Goal: Information Seeking & Learning: Learn about a topic

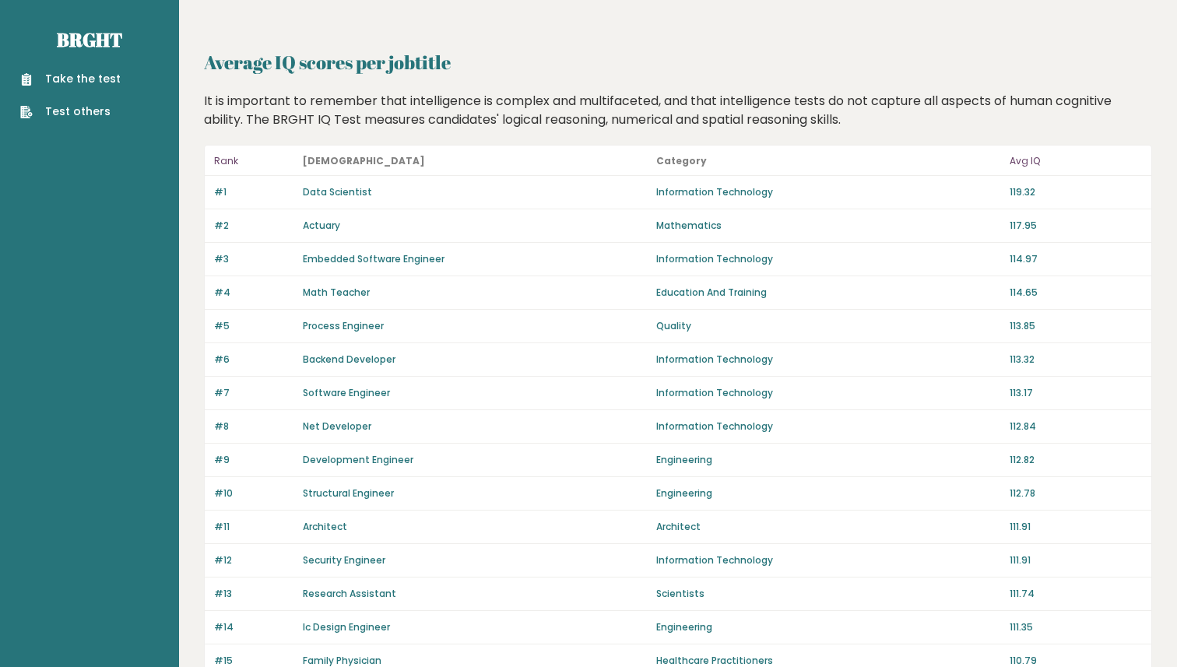
click at [1118, 114] on div "It is important to remember that intelligence is complex and multifaceted, and …" at bounding box center [679, 110] width 960 height 37
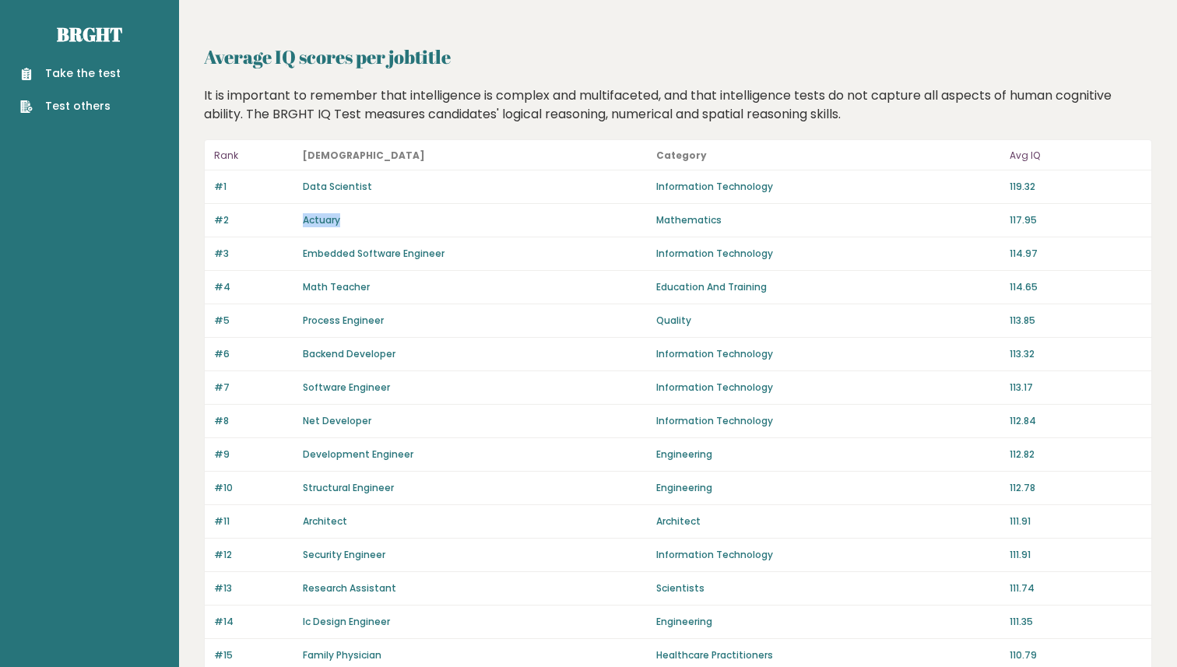
click at [435, 98] on div "It is important to remember that intelligence is complex and multifaceted, and …" at bounding box center [679, 104] width 960 height 37
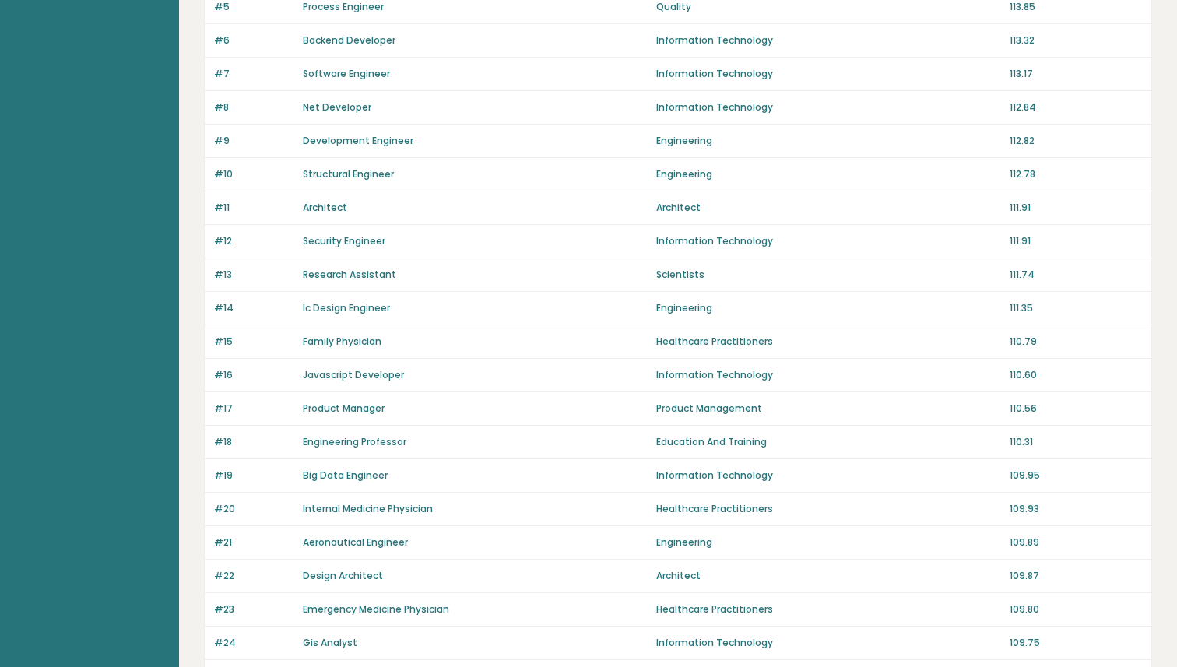
scroll to position [331, 0]
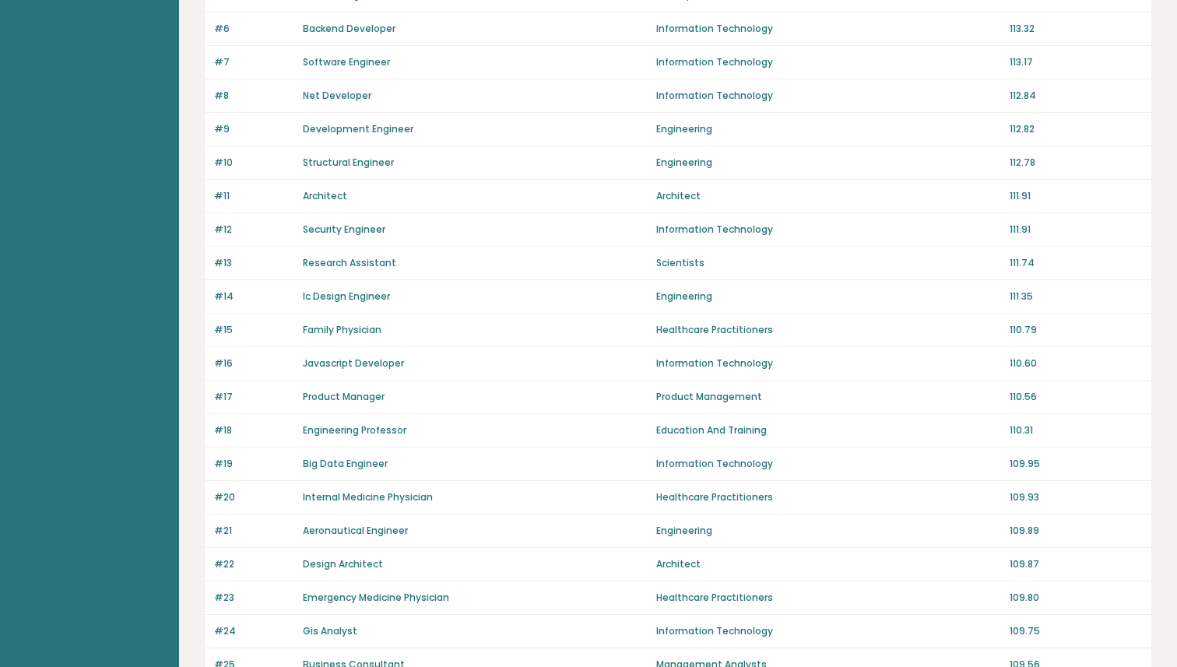
drag, startPoint x: 1162, startPoint y: 179, endPoint x: 1141, endPoint y: 45, distance: 135.4
click at [1150, 73] on div "Average IQ scores per jobtitle It is important to remember that intelligence is…" at bounding box center [678, 493] width 998 height 1648
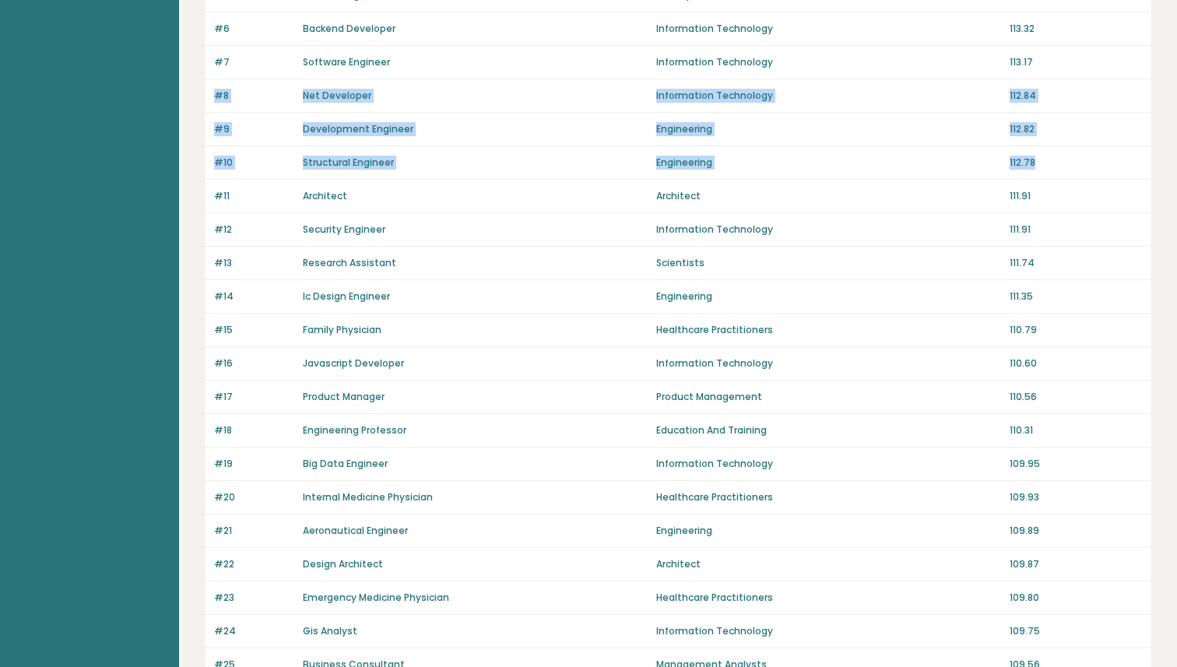
click at [1149, 88] on div "#8 Net Developer Information Technology 112.84" at bounding box center [678, 95] width 947 height 33
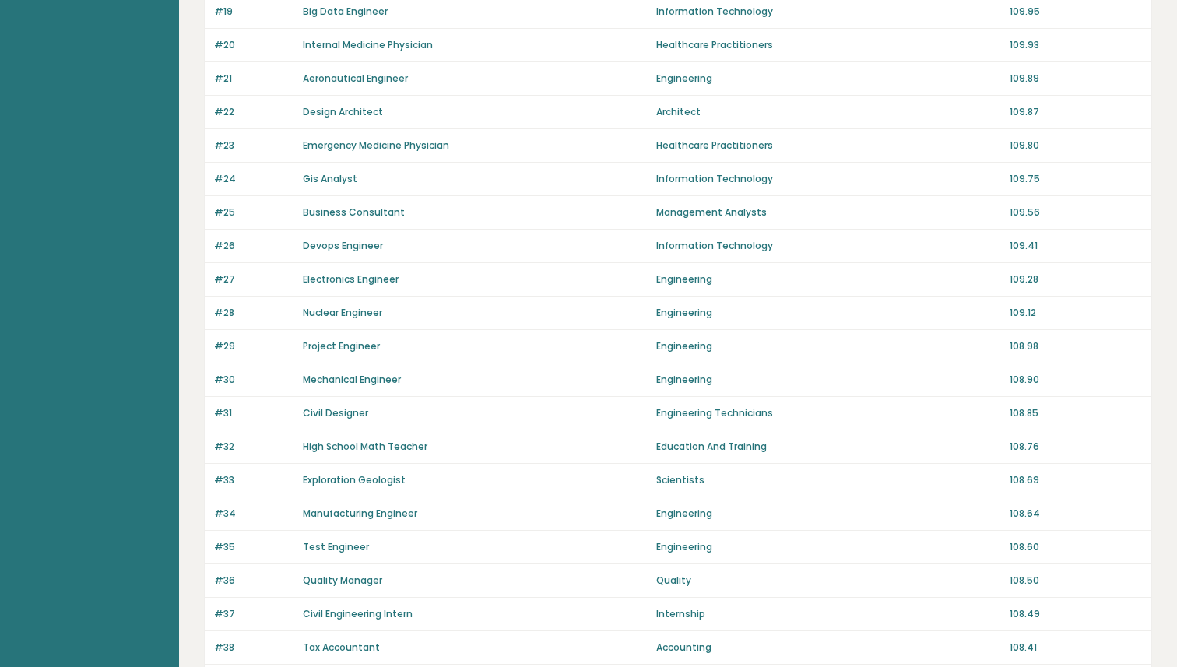
scroll to position [776, 0]
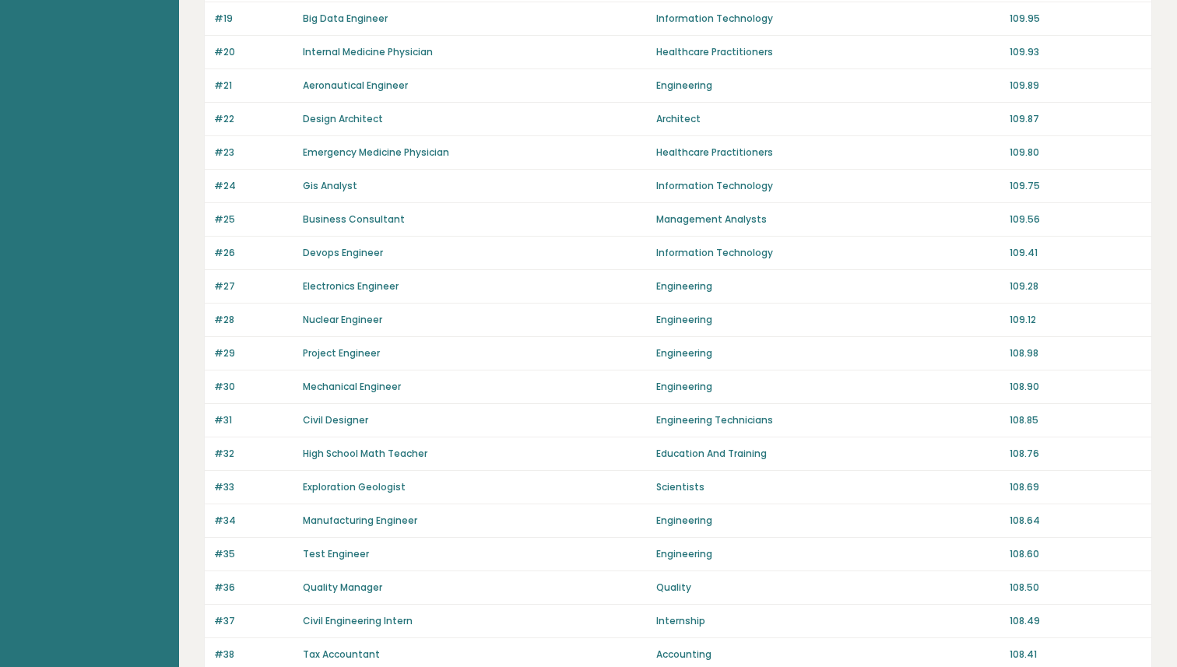
click at [189, 359] on div "Average IQ scores per jobtitle It is important to remember that intelligence is…" at bounding box center [678, 48] width 998 height 1648
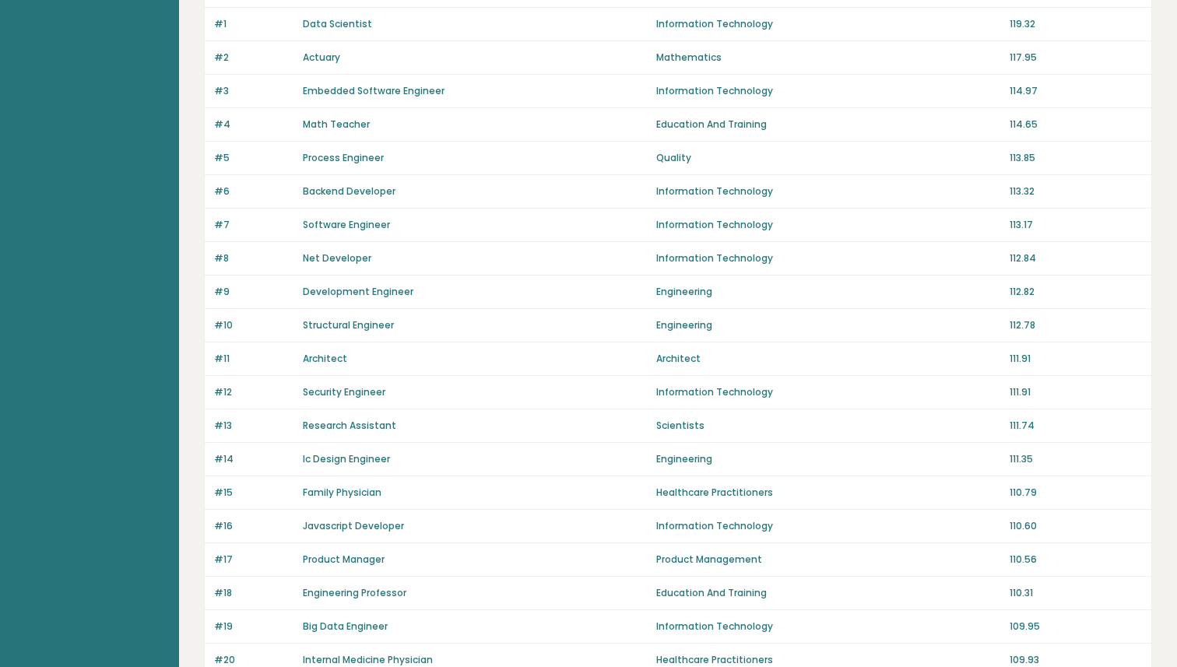
scroll to position [180, 0]
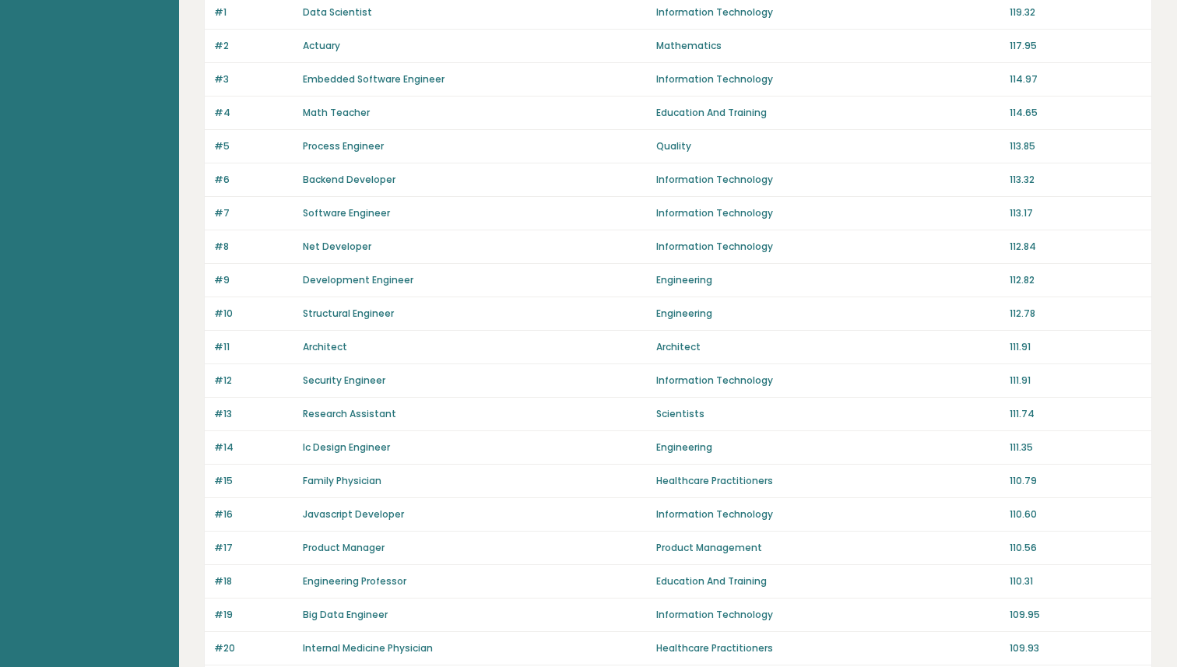
click at [193, 440] on div "Average IQ scores per jobtitle It is important to remember that intelligence is…" at bounding box center [678, 644] width 998 height 1648
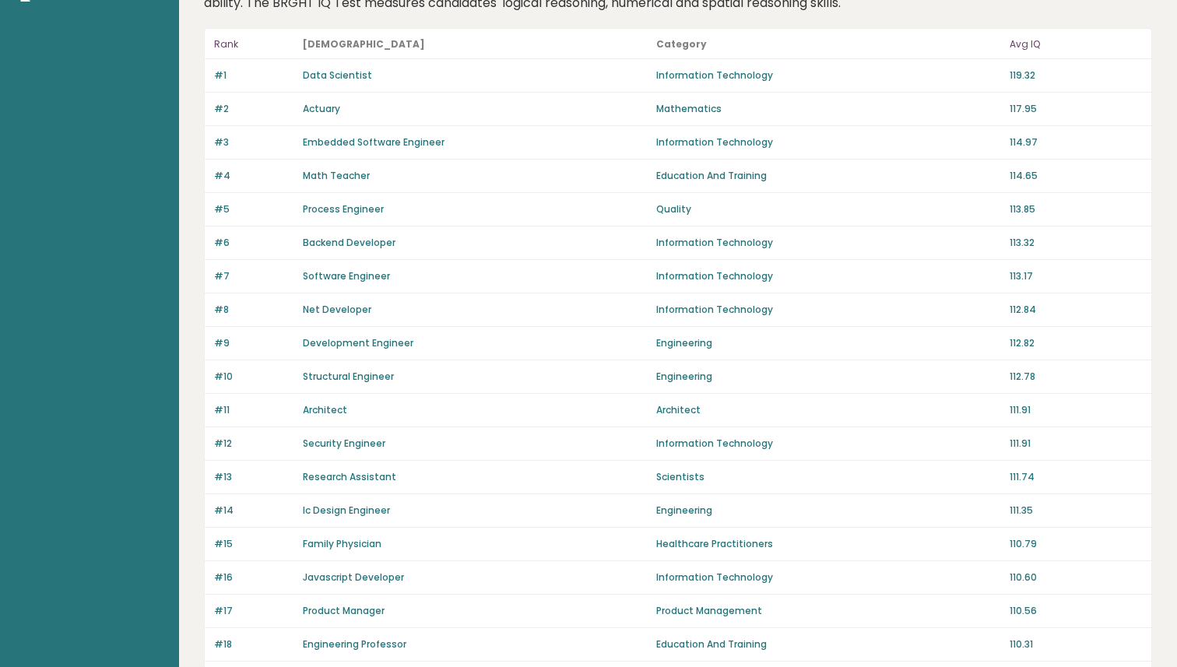
scroll to position [130, 0]
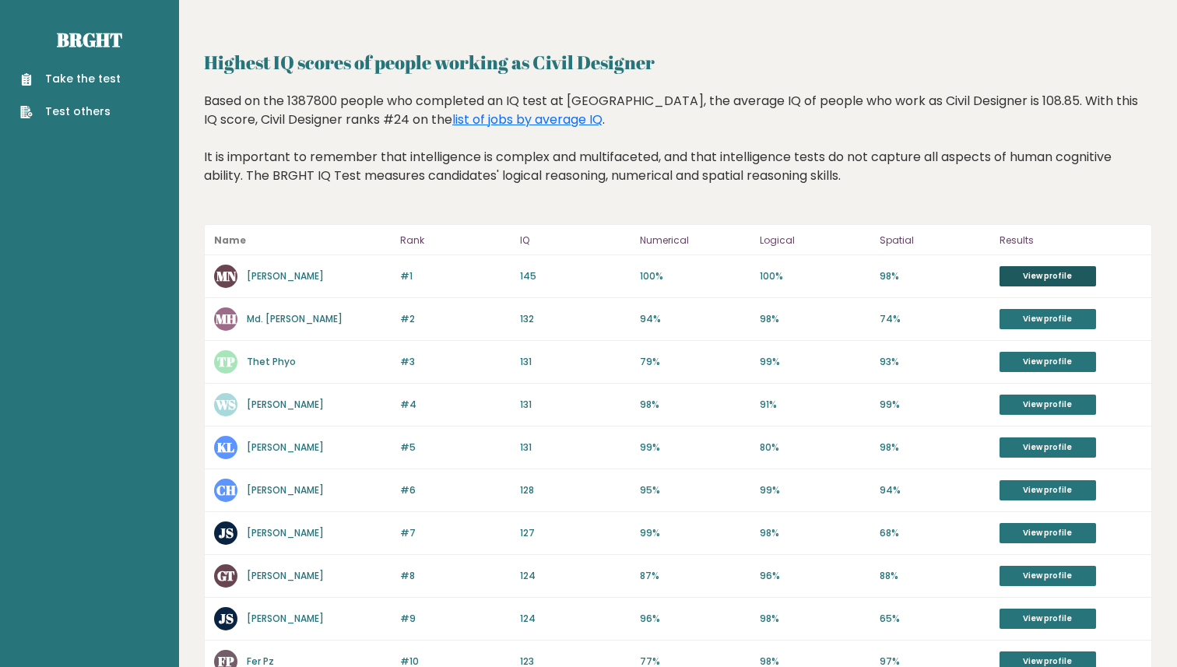
click at [1077, 272] on link "View profile" at bounding box center [1048, 276] width 97 height 20
click at [1036, 197] on div "Based on the 1387800 people who completed an IQ test at BRGHT, the average IQ o…" at bounding box center [678, 150] width 948 height 117
